Goal: Transaction & Acquisition: Purchase product/service

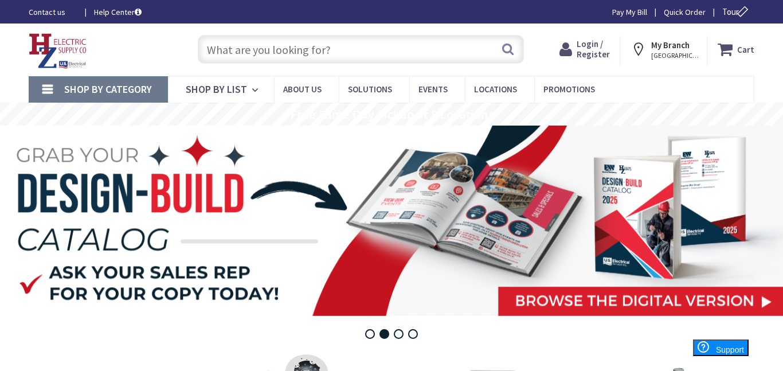
click at [593, 44] on span "Login / Register" at bounding box center [593, 48] width 33 height 21
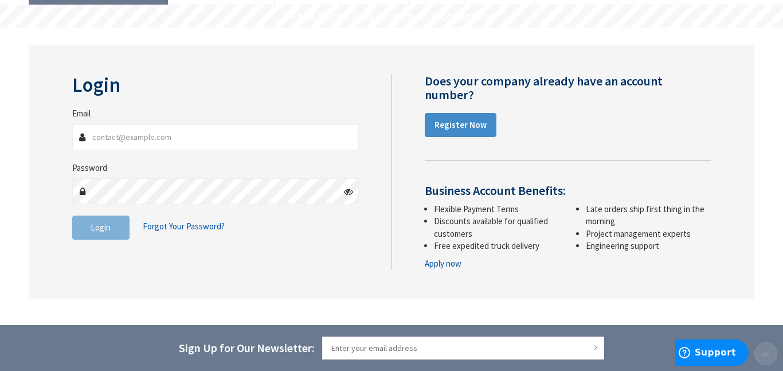
scroll to position [104, 0]
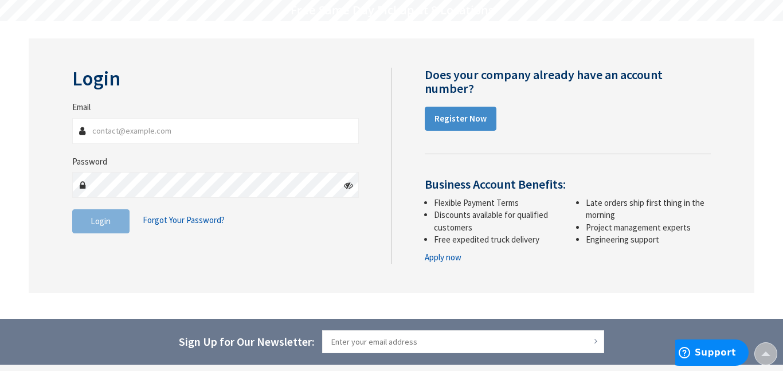
click at [269, 134] on input "Email" at bounding box center [215, 131] width 287 height 26
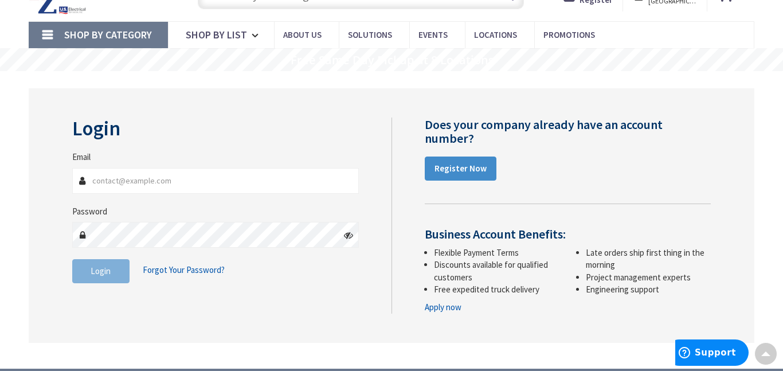
scroll to position [51, 0]
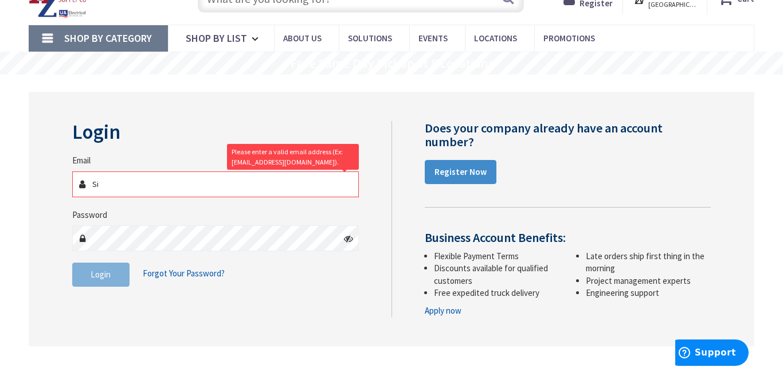
type input "S"
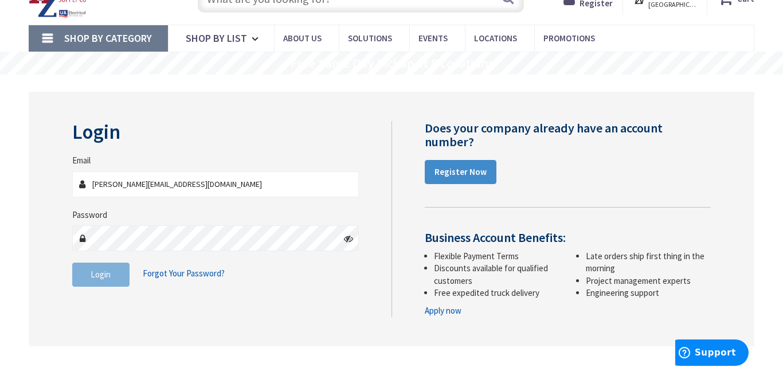
type input "simard@pathfindertech.org"
click at [79, 278] on button "Login" at bounding box center [100, 275] width 57 height 24
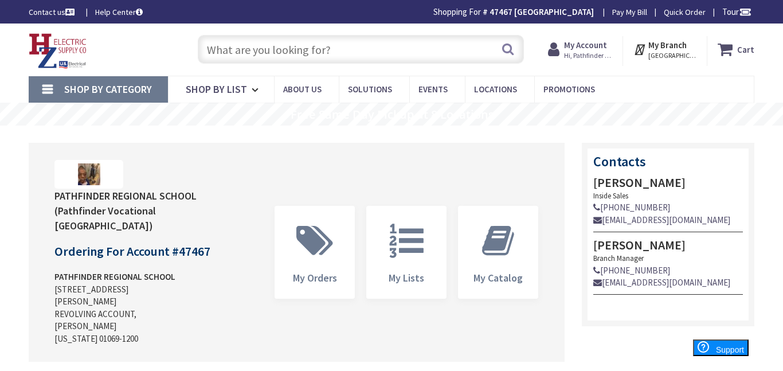
scroll to position [1, 0]
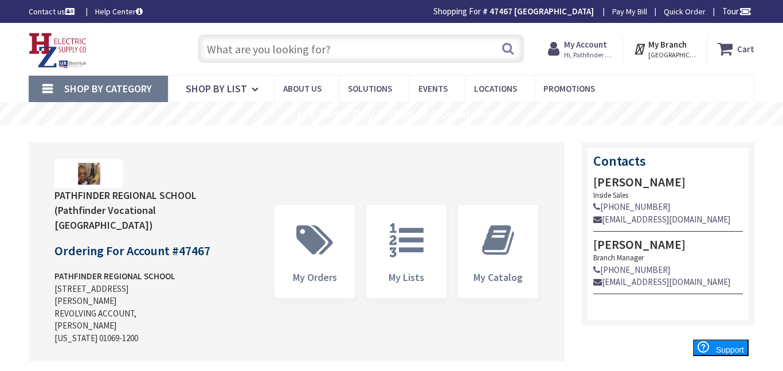
click at [351, 53] on input "text" at bounding box center [361, 48] width 326 height 29
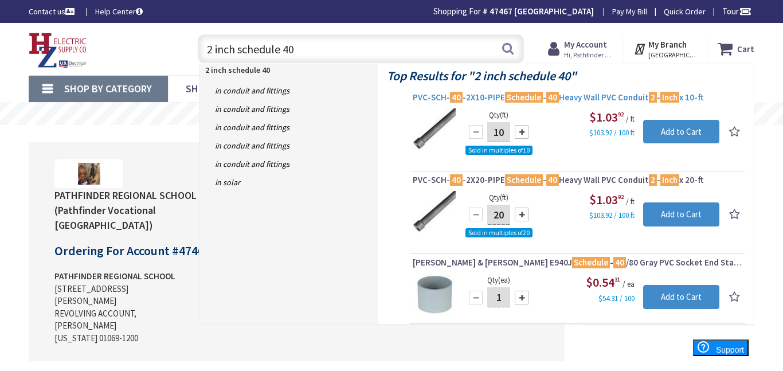
type input "2 inch schedule 40"
click at [575, 96] on span "PVC-SCH- 40 -2X10-PIPE Schedule - 40 Heavy Wall PVC Conduit 2 - Inch x 10-ft" at bounding box center [578, 97] width 330 height 11
